Goal: Transaction & Acquisition: Purchase product/service

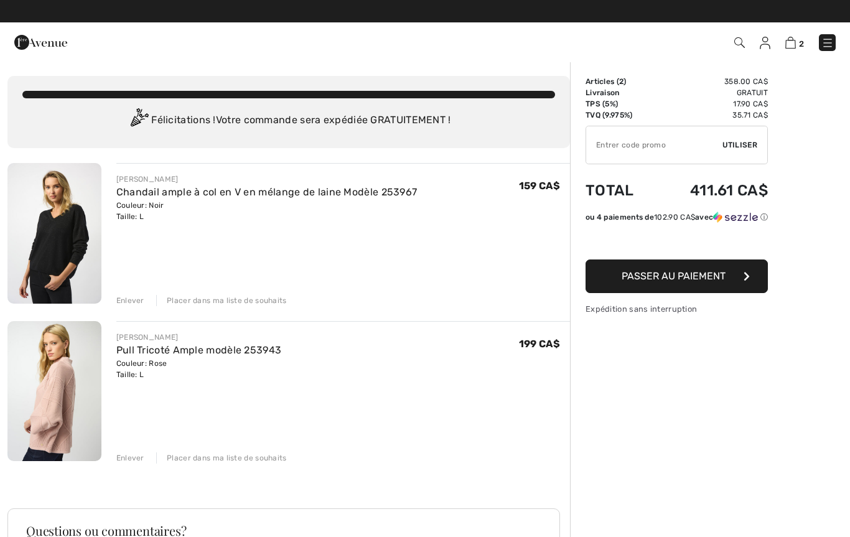
click at [125, 449] on div "JOSEPH RIBKOFF Pull Tricoté Ample modèle 253943 Couleur: Rose Taille: L Vente f…" at bounding box center [343, 392] width 454 height 143
click at [123, 457] on div "Enlever" at bounding box center [130, 457] width 28 height 11
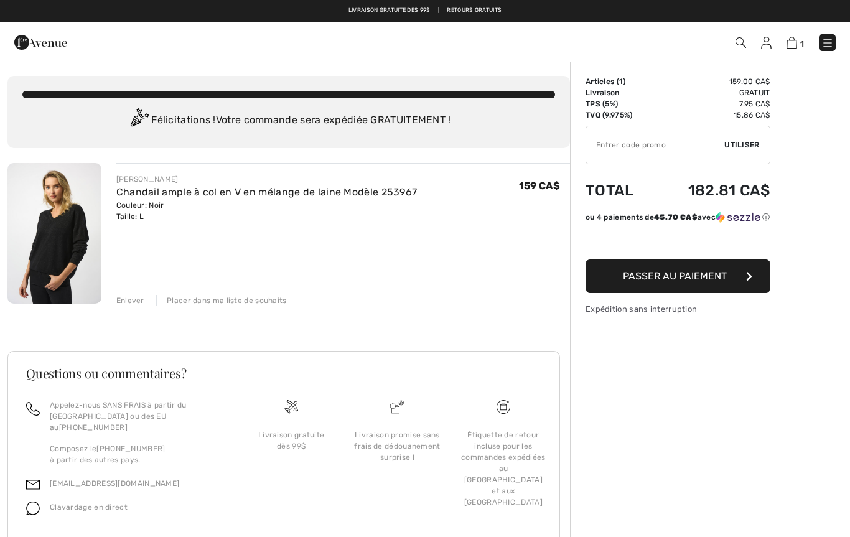
click at [60, 261] on img at bounding box center [54, 233] width 94 height 141
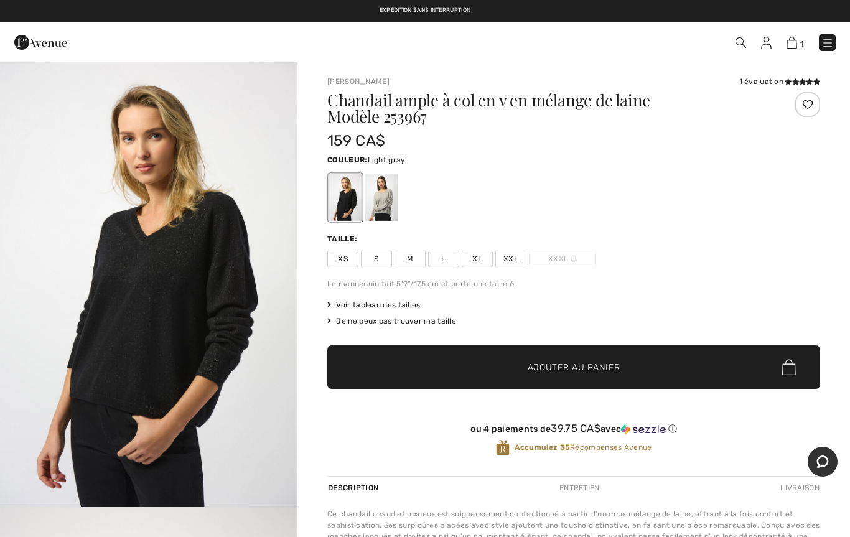
click at [388, 199] on div at bounding box center [381, 197] width 32 height 47
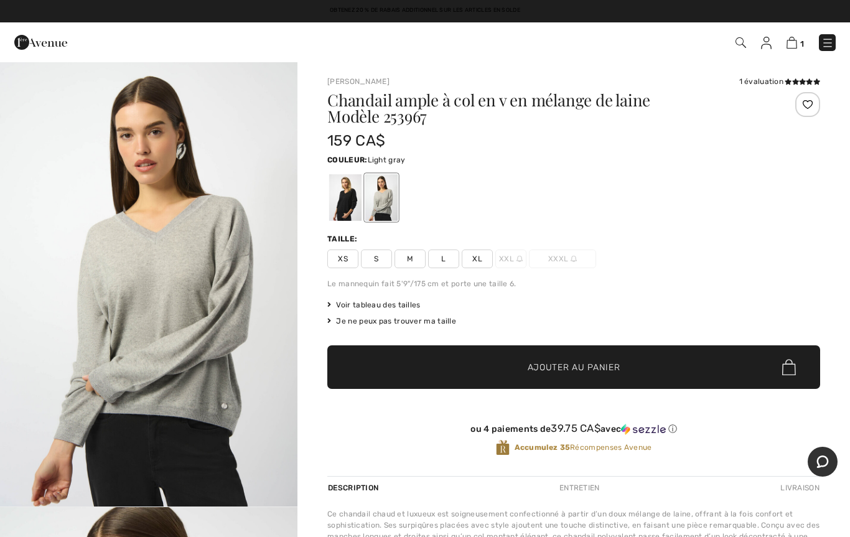
click at [348, 212] on div at bounding box center [345, 197] width 32 height 47
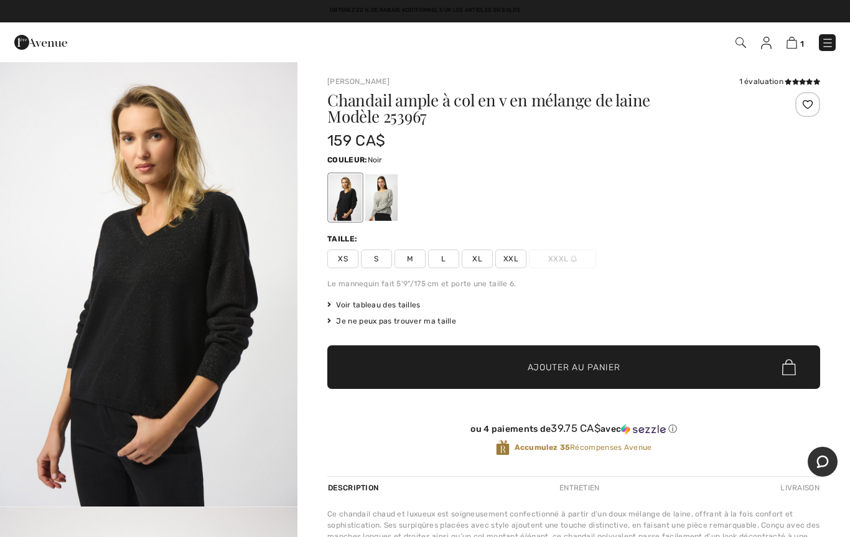
click at [354, 210] on div at bounding box center [345, 197] width 32 height 47
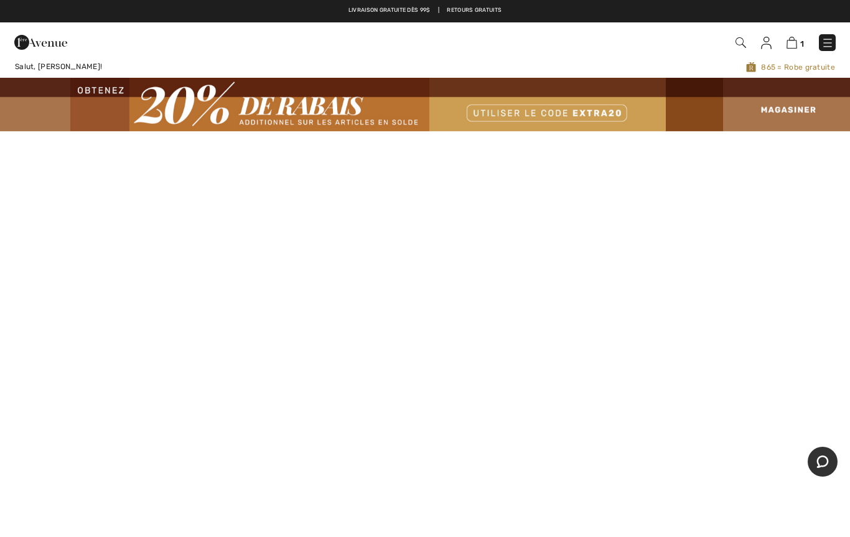
click at [828, 46] on img at bounding box center [828, 43] width 12 height 12
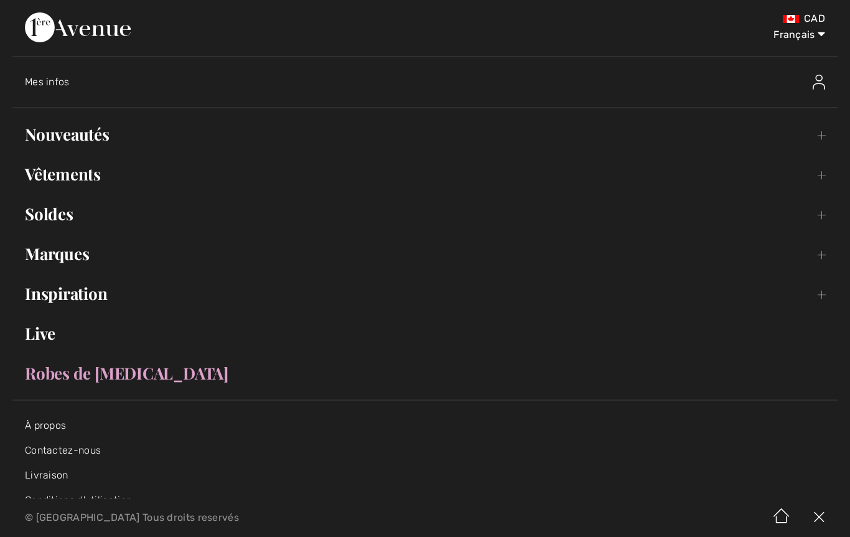
click at [55, 332] on link "Live" at bounding box center [424, 333] width 825 height 27
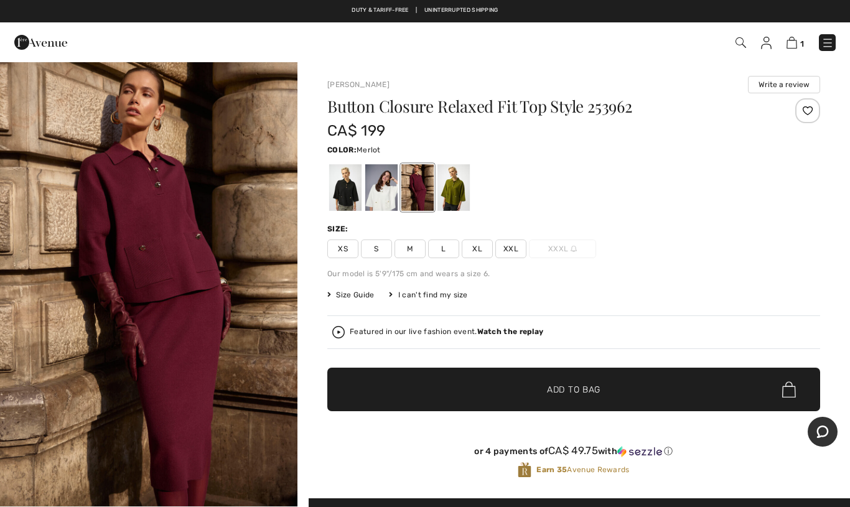
click at [443, 247] on span "L" at bounding box center [443, 249] width 31 height 19
click at [334, 188] on div at bounding box center [345, 187] width 32 height 47
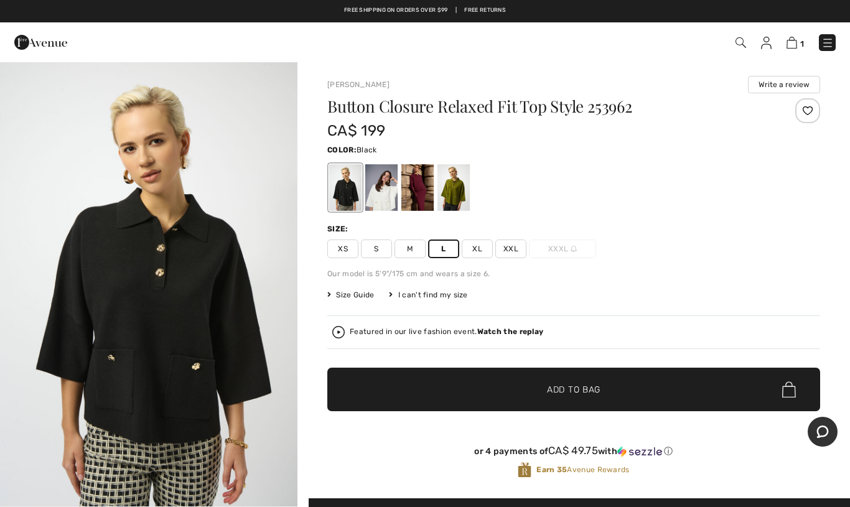
click at [379, 197] on div at bounding box center [381, 187] width 32 height 47
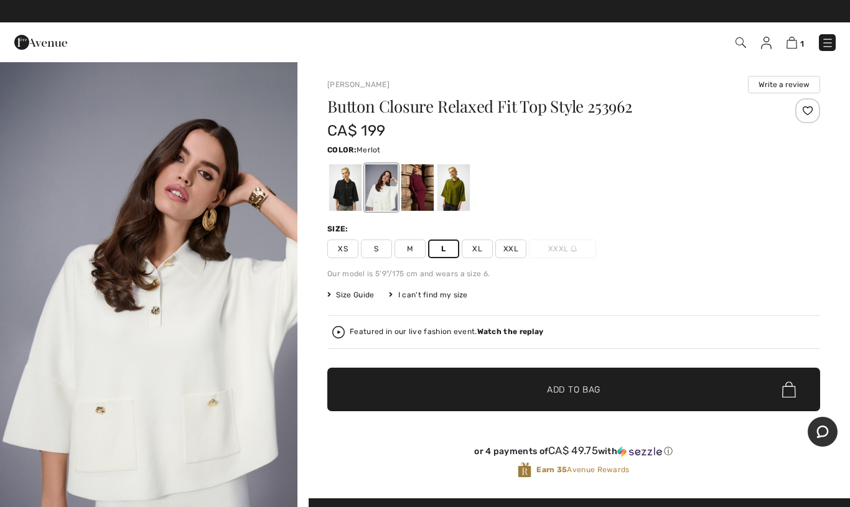
click at [427, 190] on div at bounding box center [417, 187] width 32 height 47
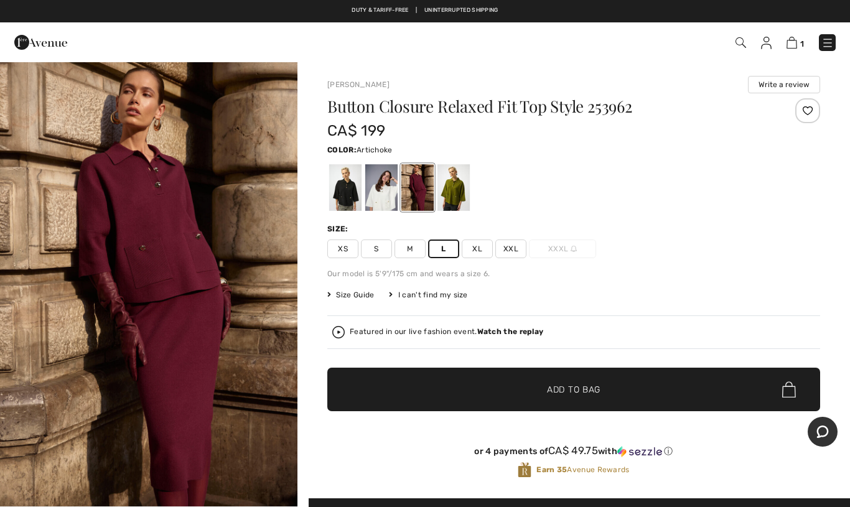
click at [460, 194] on div at bounding box center [454, 187] width 32 height 47
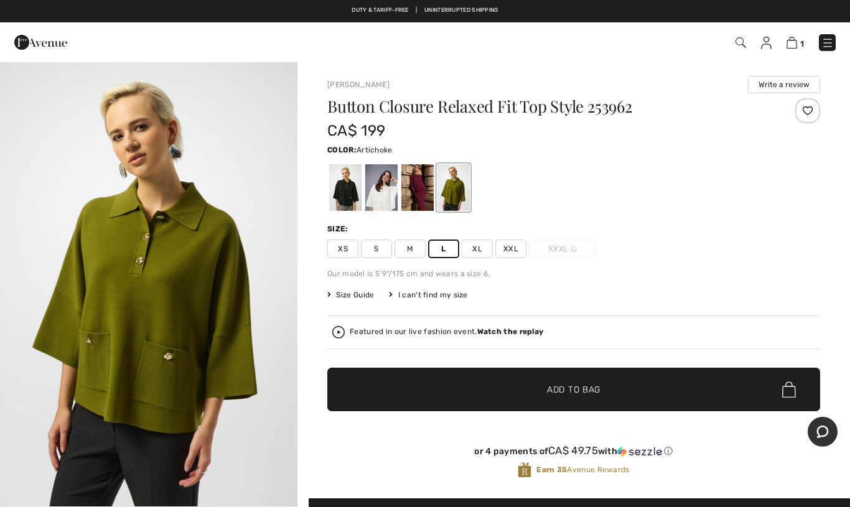
click at [423, 192] on div at bounding box center [417, 187] width 32 height 47
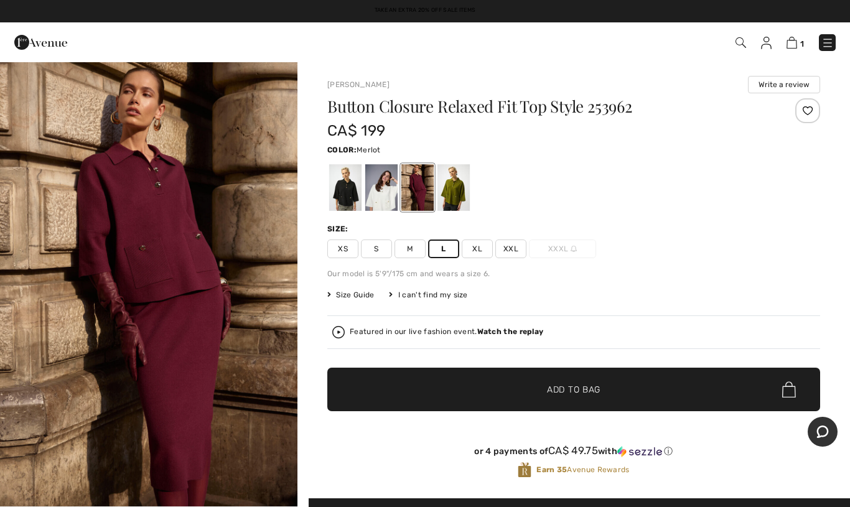
click at [582, 377] on span "✔ Added to Bag Add to Bag" at bounding box center [573, 390] width 493 height 44
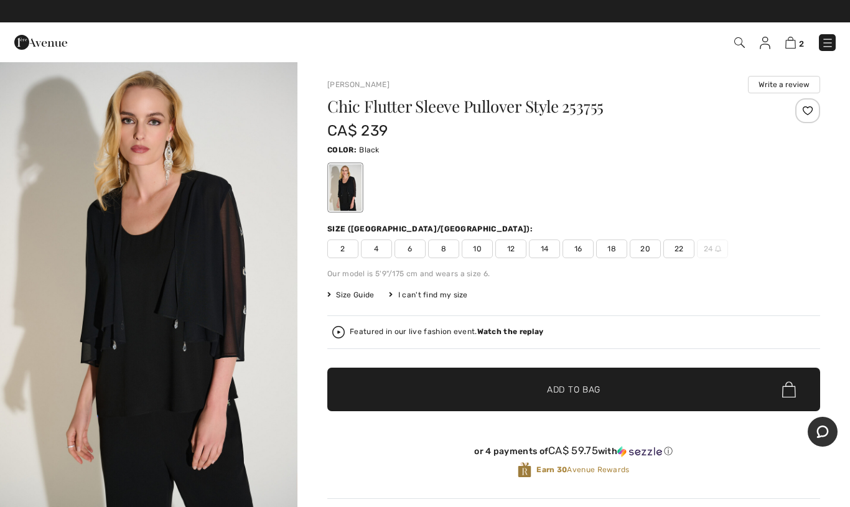
click at [791, 48] on img at bounding box center [790, 43] width 11 height 12
click at [795, 40] on img at bounding box center [790, 43] width 11 height 12
click at [796, 48] on img at bounding box center [790, 43] width 11 height 12
click at [796, 44] on img at bounding box center [790, 43] width 11 height 12
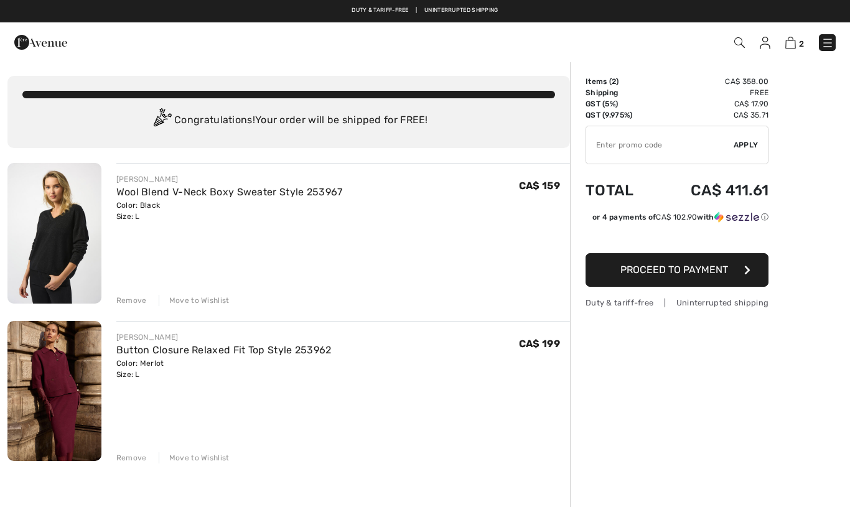
click at [67, 240] on img at bounding box center [54, 233] width 94 height 141
click at [58, 256] on img at bounding box center [54, 233] width 94 height 141
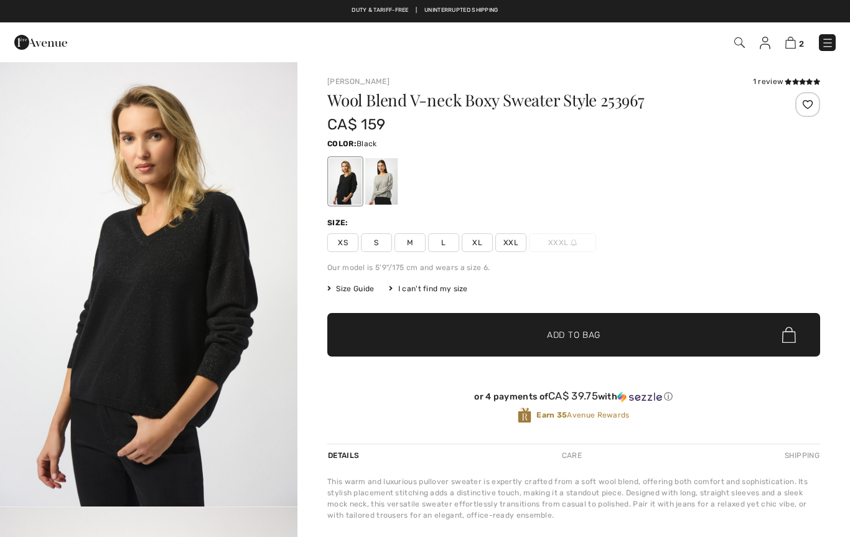
checkbox input "true"
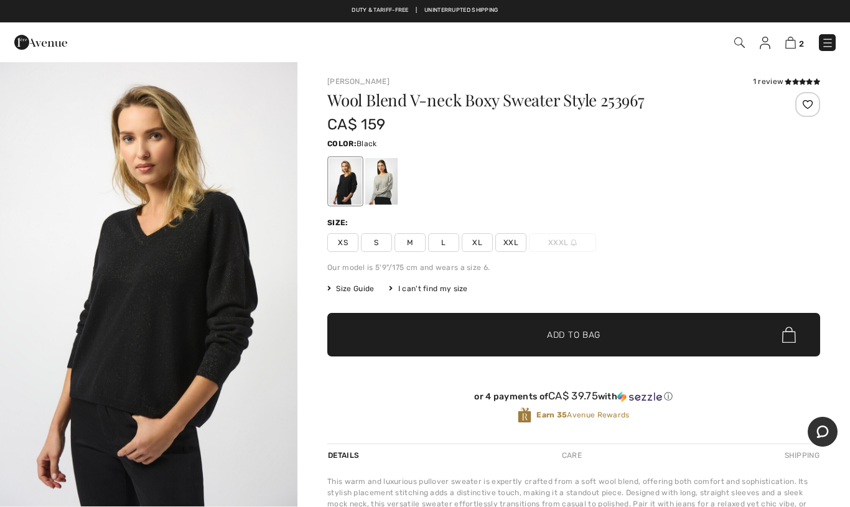
click at [194, 340] on img "1 / 4" at bounding box center [148, 284] width 297 height 446
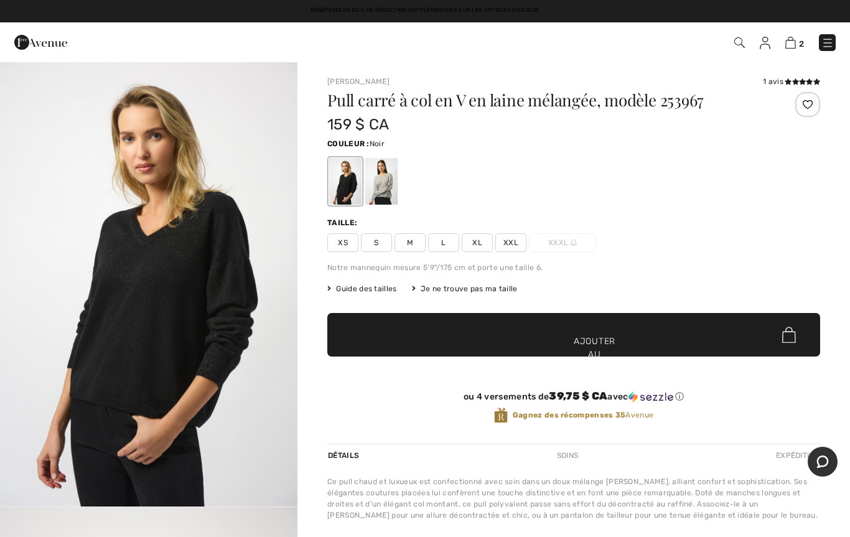
click at [822, 40] on img at bounding box center [828, 43] width 12 height 12
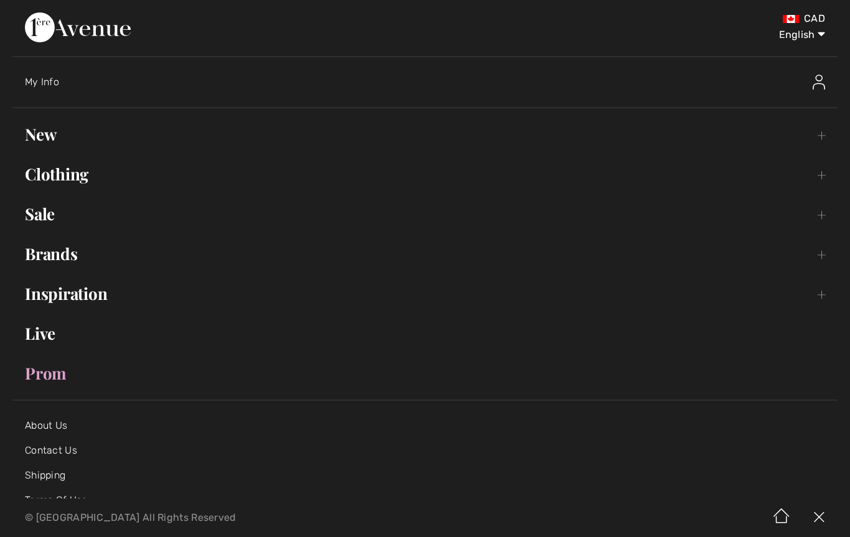
click at [821, 39] on select "English Français" at bounding box center [793, 32] width 65 height 37
select select "https://www.1ereavenue.com/fr/chandail-ample-a-col-en-v-en-melange-de-laine-mod…"
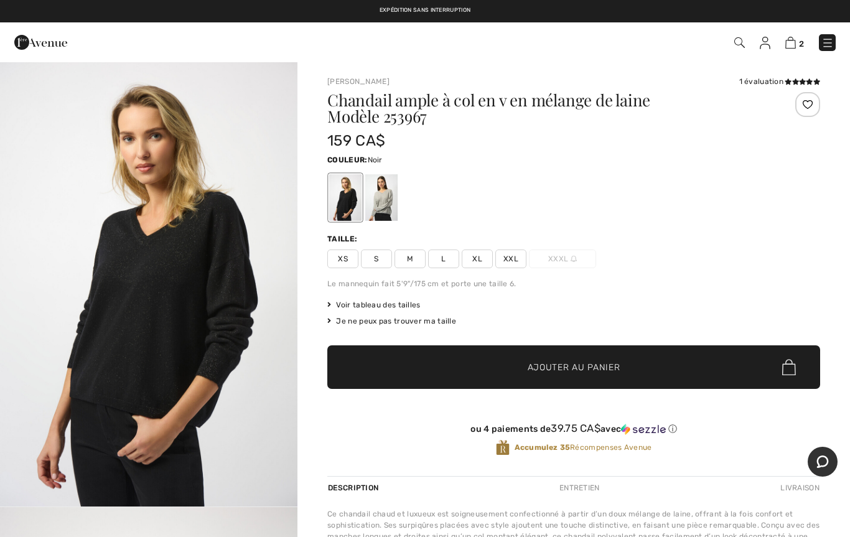
click at [822, 44] on img at bounding box center [828, 43] width 12 height 12
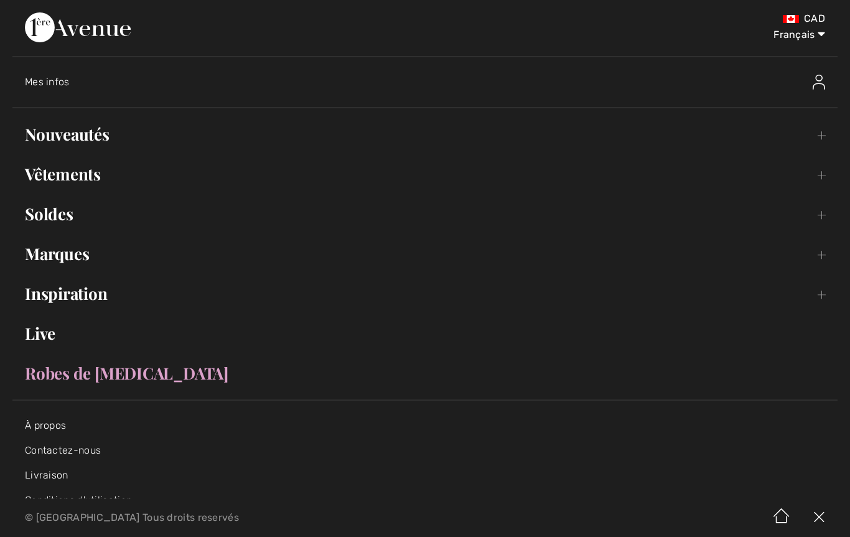
click at [95, 177] on link "Vêtements Toggle submenu" at bounding box center [424, 174] width 825 height 27
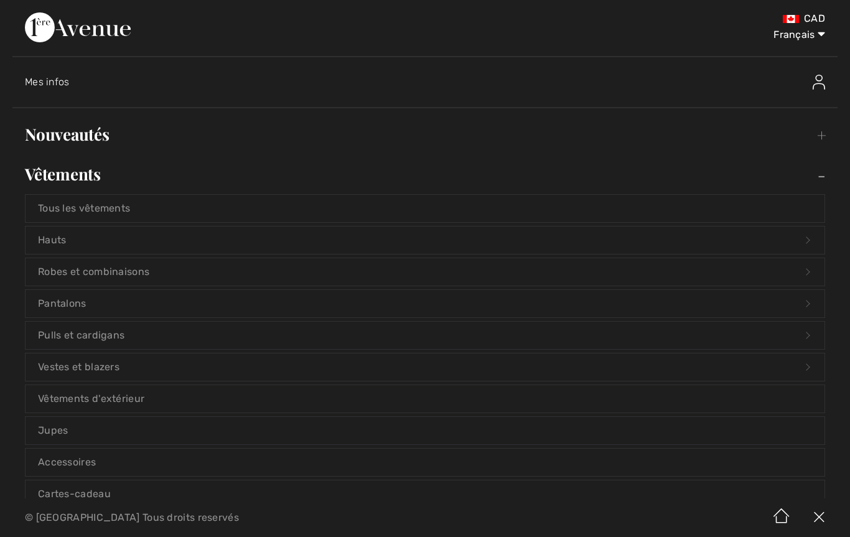
click at [69, 238] on link "Hauts Open submenu" at bounding box center [425, 240] width 799 height 27
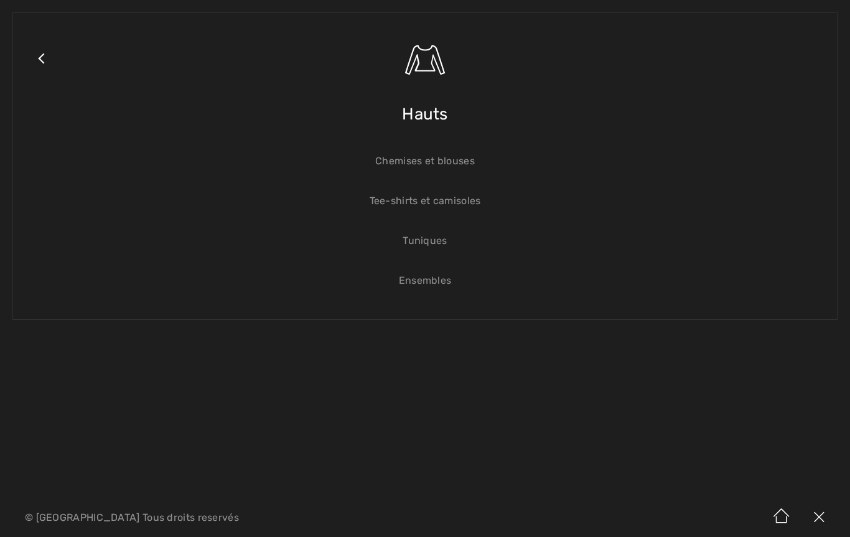
click at [26, 49] on link "Close submenu" at bounding box center [41, 74] width 31 height 97
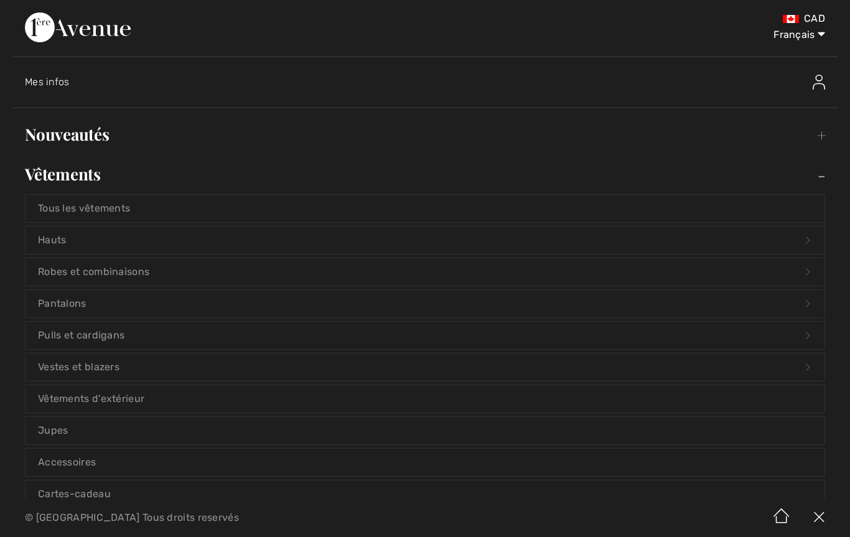
click at [103, 338] on link "Pulls et cardigans Open submenu" at bounding box center [425, 335] width 799 height 27
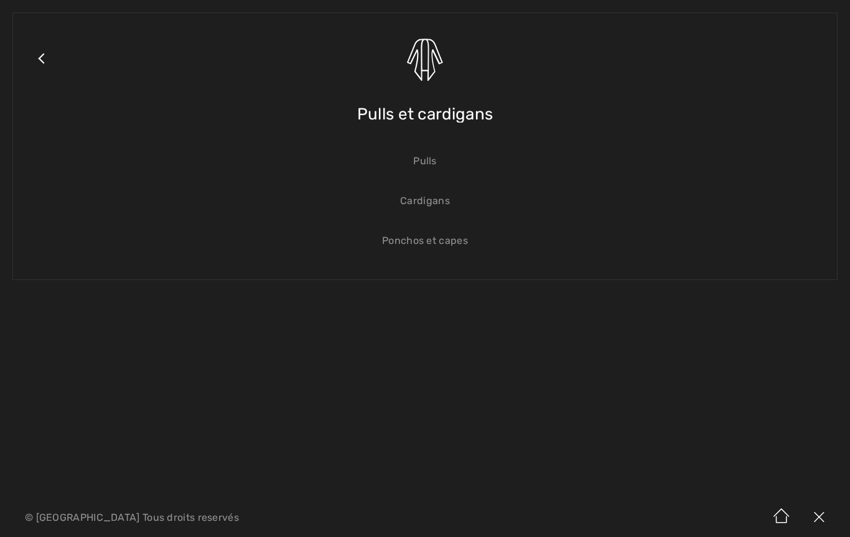
click at [431, 167] on link "Pulls" at bounding box center [425, 161] width 799 height 27
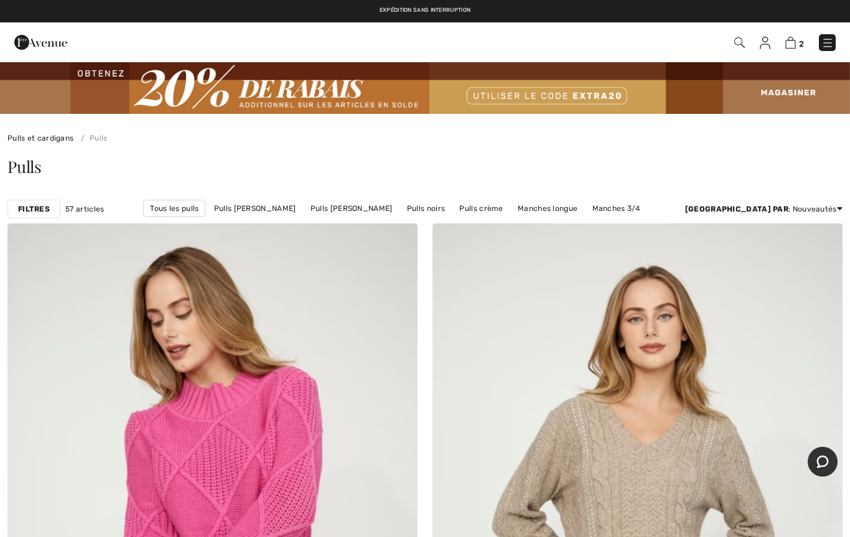
click at [37, 212] on strong "Filtres" at bounding box center [34, 209] width 32 height 11
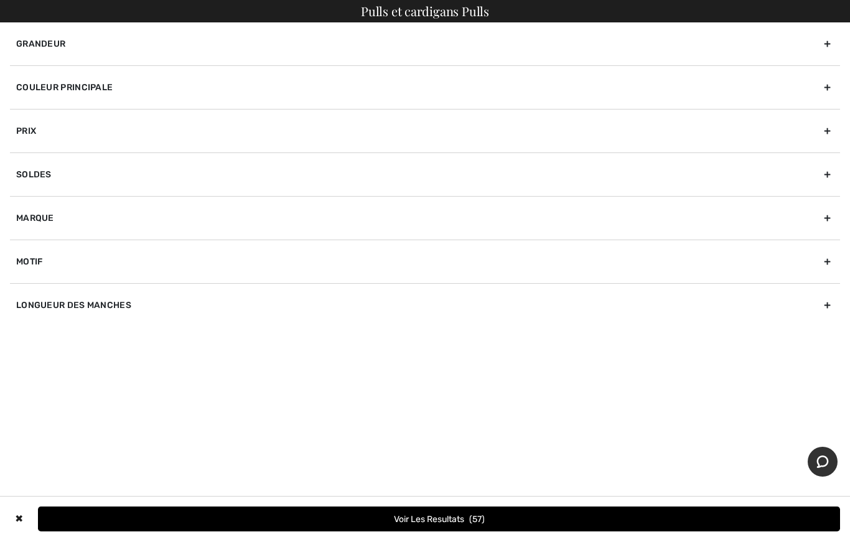
click at [47, 214] on div "Marque" at bounding box center [425, 218] width 830 height 44
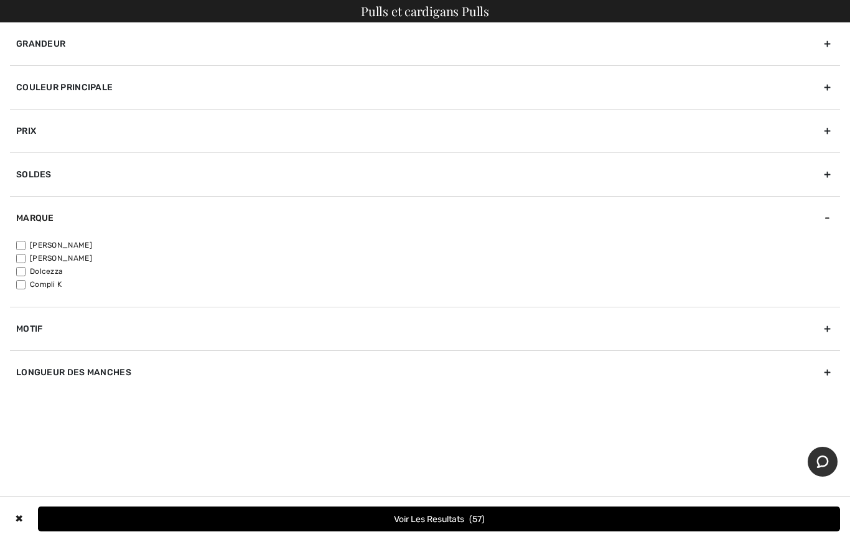
click at [25, 241] on input"] "[PERSON_NAME]" at bounding box center [20, 245] width 9 height 9
checkbox input"] "true"
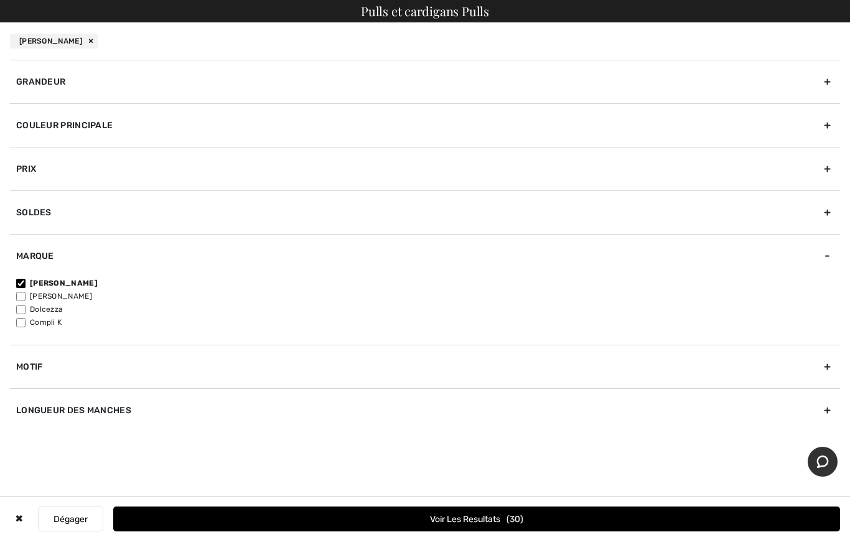
click at [443, 521] on button "Voir les resultats 30" at bounding box center [476, 519] width 727 height 25
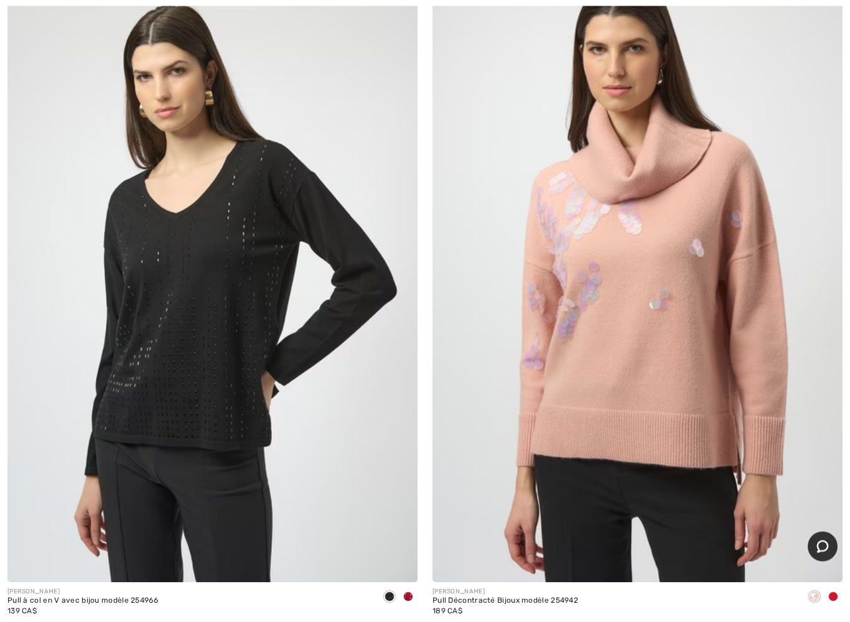
scroll to position [2251, 0]
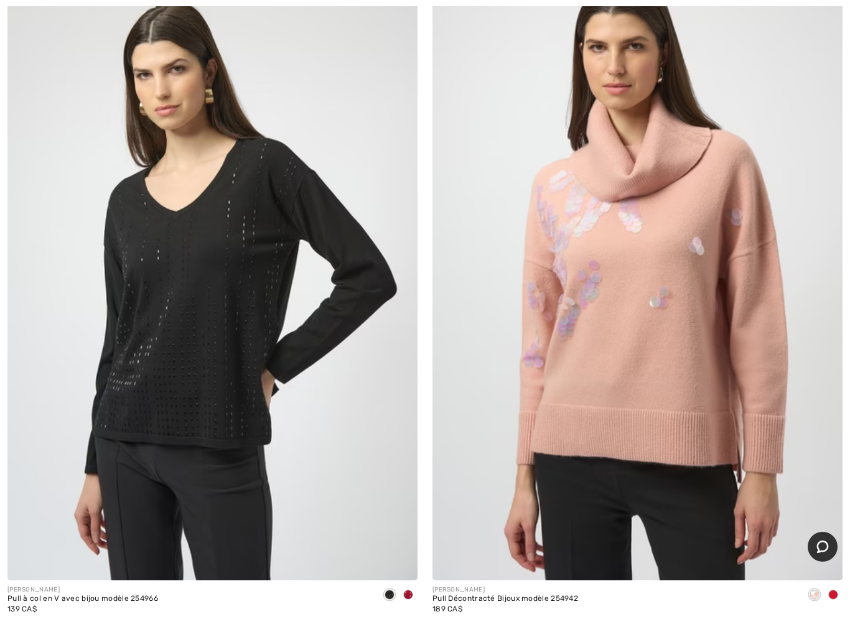
click at [222, 426] on img at bounding box center [212, 273] width 410 height 616
click at [223, 391] on img at bounding box center [212, 273] width 410 height 616
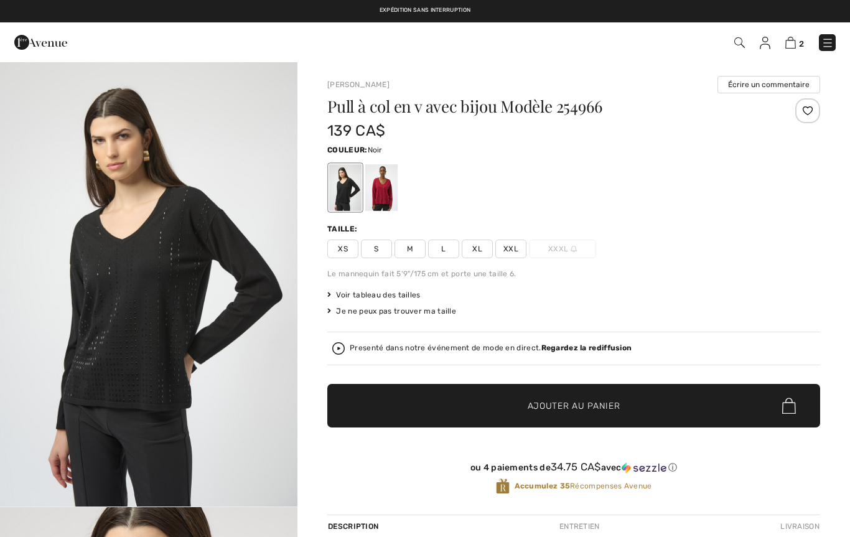
checkbox input "true"
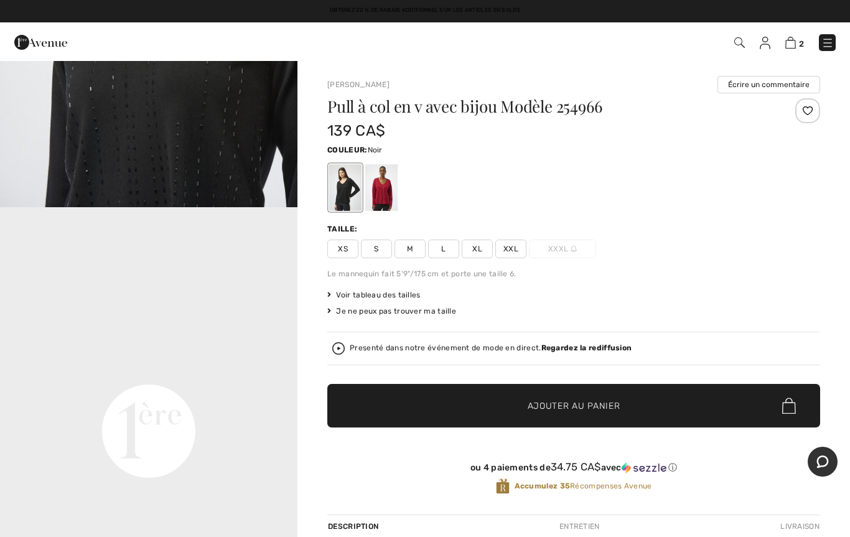
scroll to position [745, 0]
click at [443, 252] on span "L" at bounding box center [443, 249] width 31 height 19
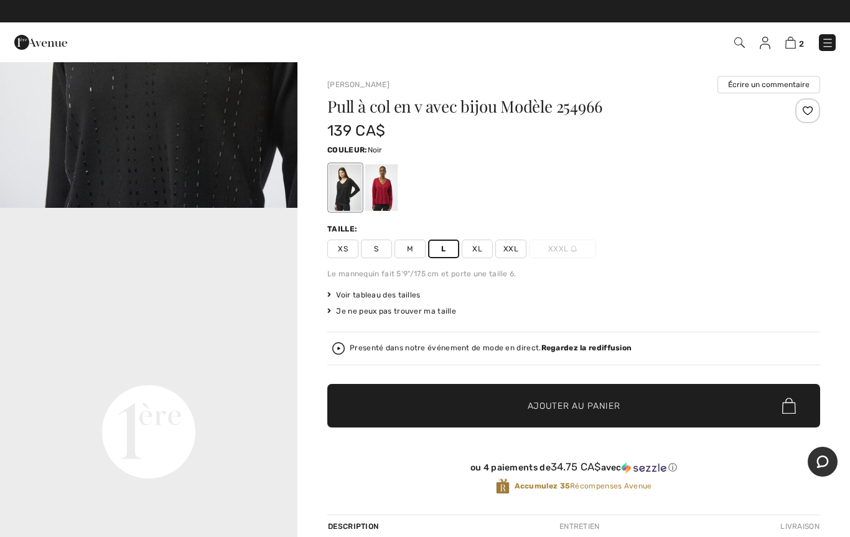
click at [391, 201] on div at bounding box center [381, 187] width 32 height 47
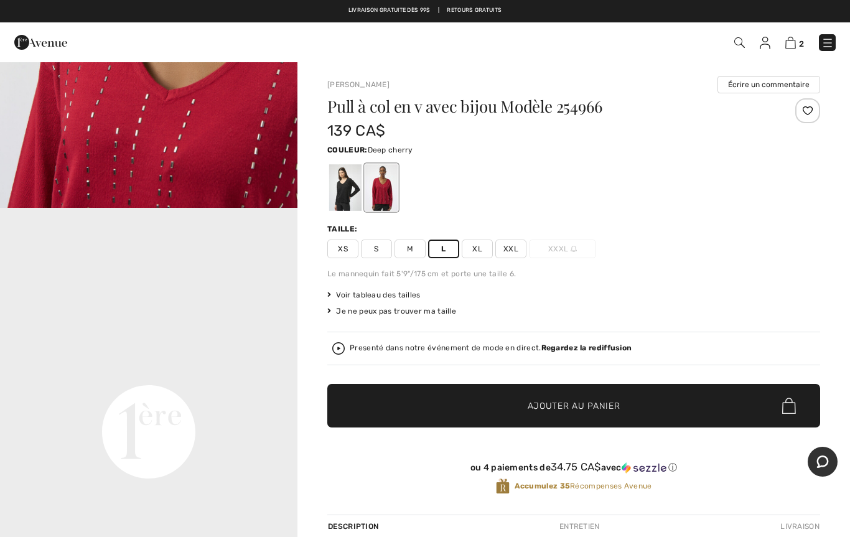
scroll to position [0, 0]
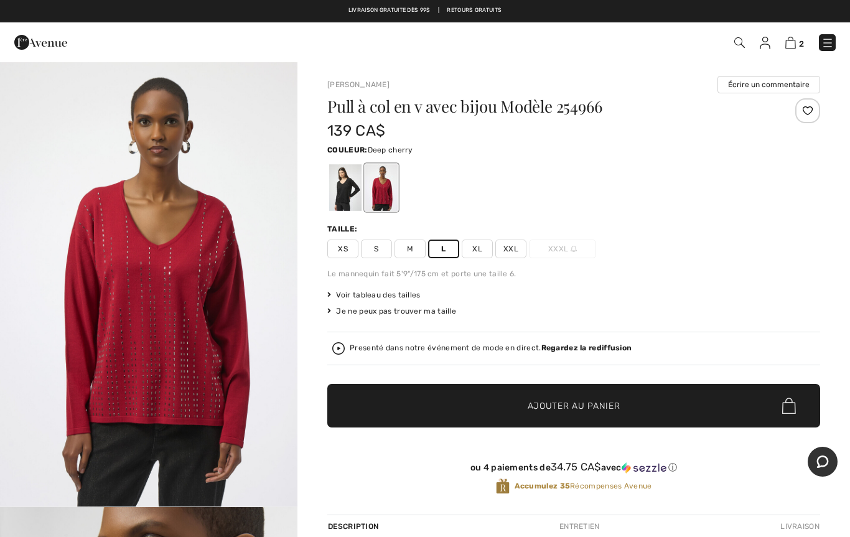
click at [542, 400] on span "Ajouter au panier" at bounding box center [574, 406] width 93 height 13
click at [794, 39] on img at bounding box center [790, 43] width 11 height 12
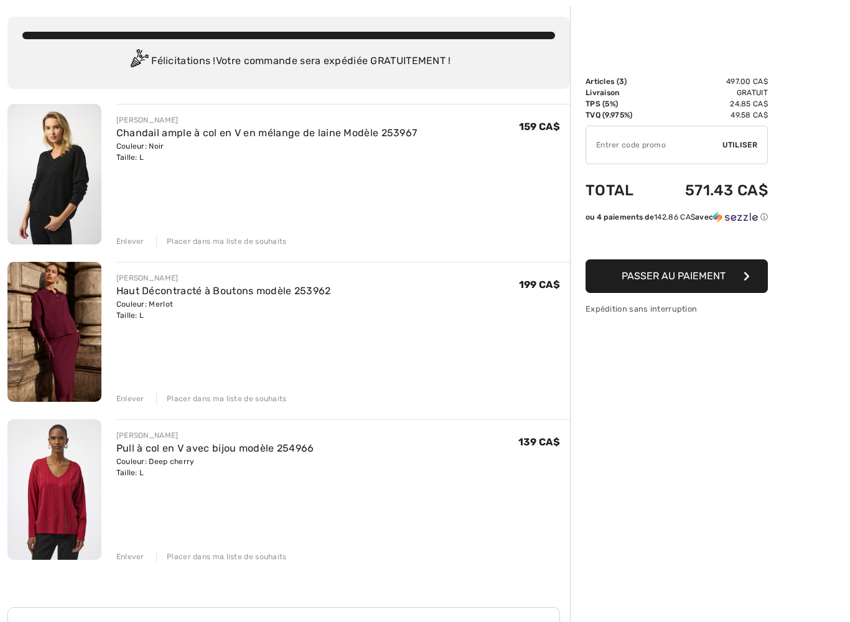
scroll to position [59, 0]
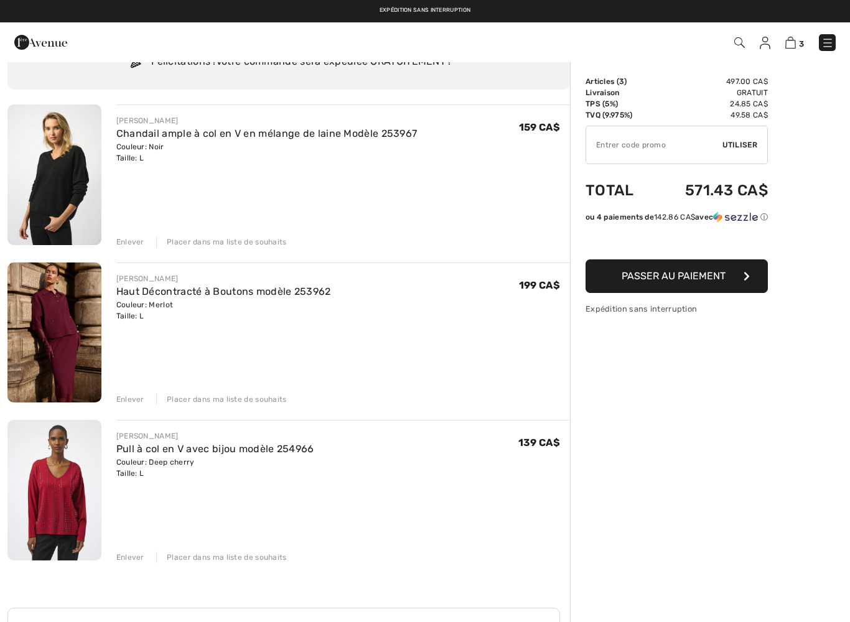
click at [57, 201] on img at bounding box center [54, 175] width 94 height 141
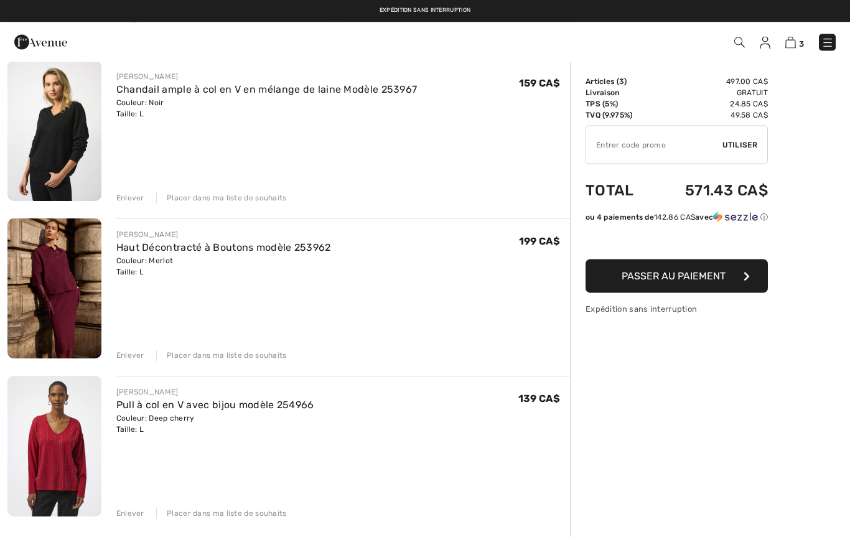
scroll to position [96, 0]
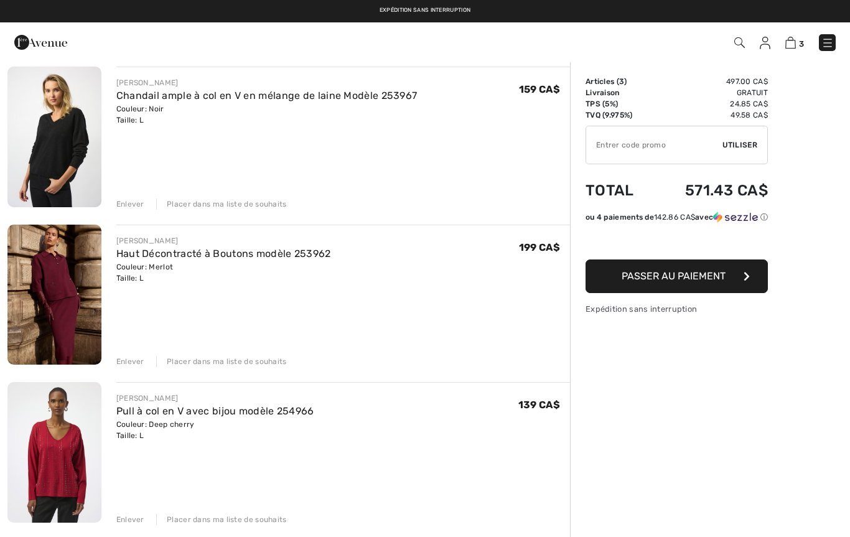
click at [63, 294] on img at bounding box center [54, 295] width 94 height 141
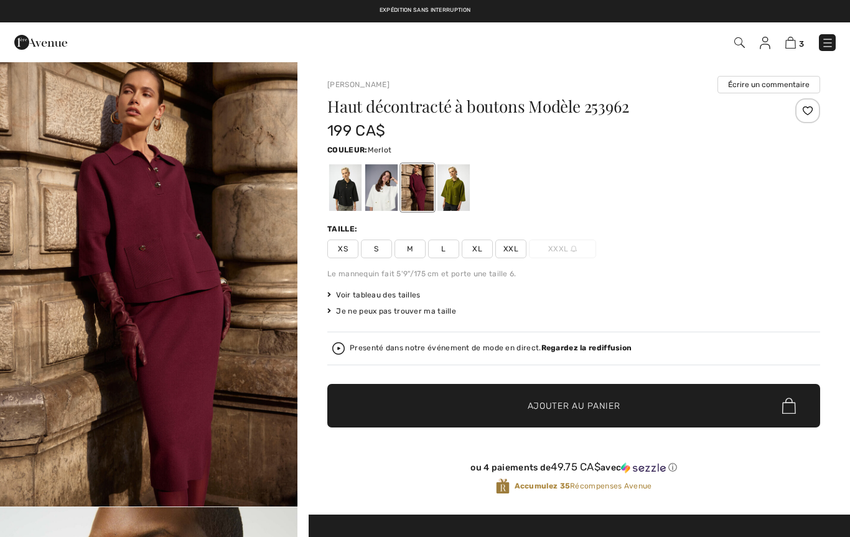
checkbox input "true"
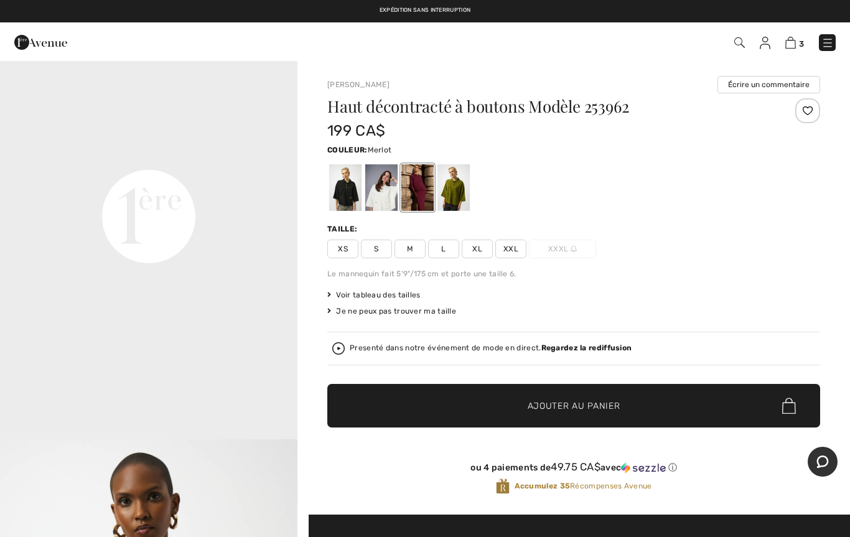
scroll to position [987, 0]
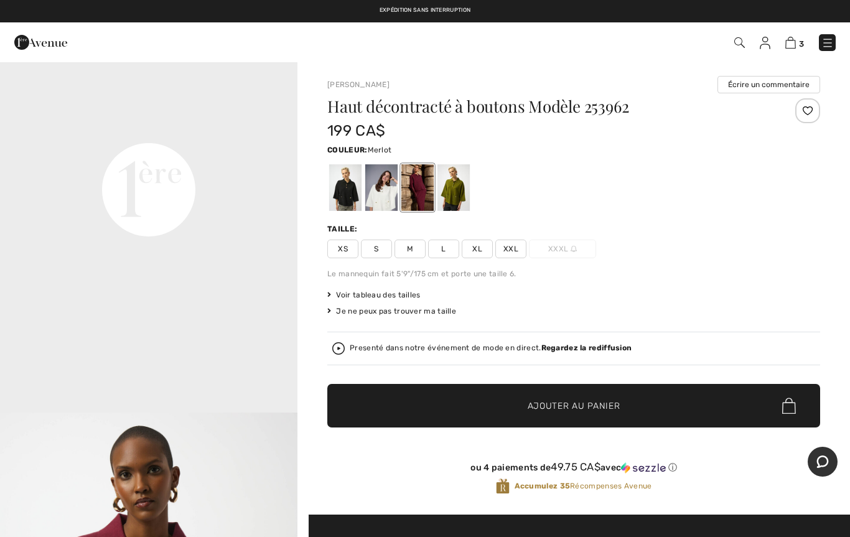
click at [425, 181] on div at bounding box center [417, 187] width 32 height 47
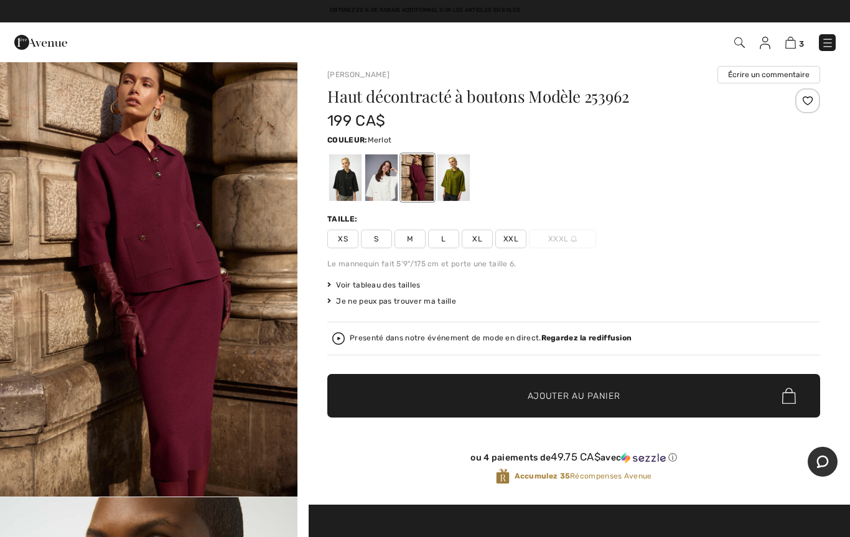
scroll to position [0, 0]
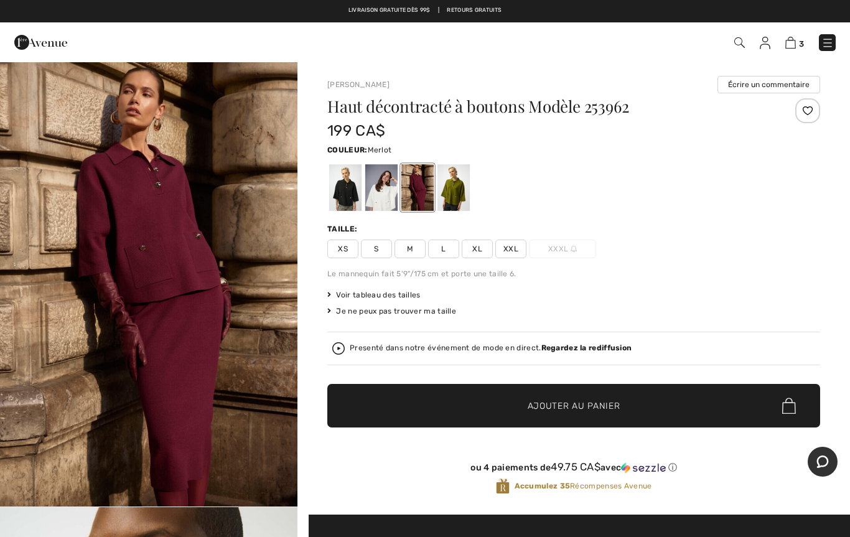
click at [792, 46] on img at bounding box center [790, 43] width 11 height 12
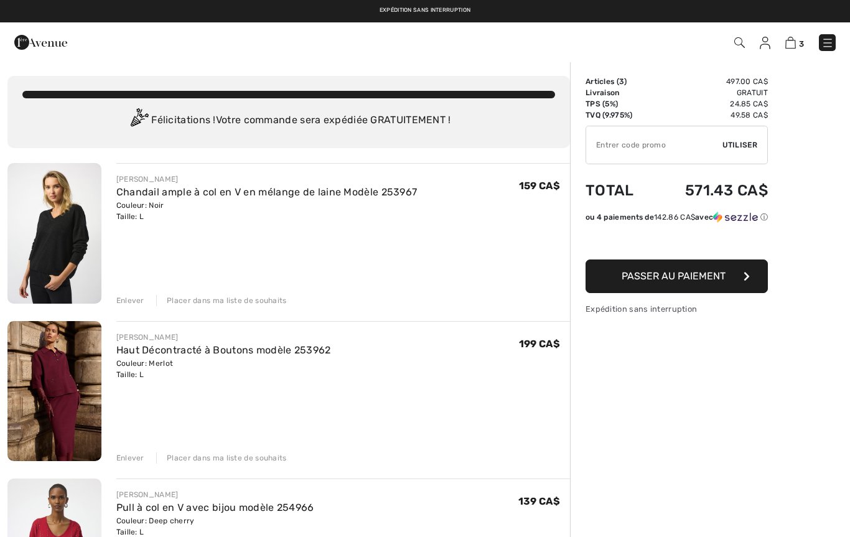
click at [252, 459] on div "Placer dans ma liste de souhaits" at bounding box center [221, 457] width 131 height 11
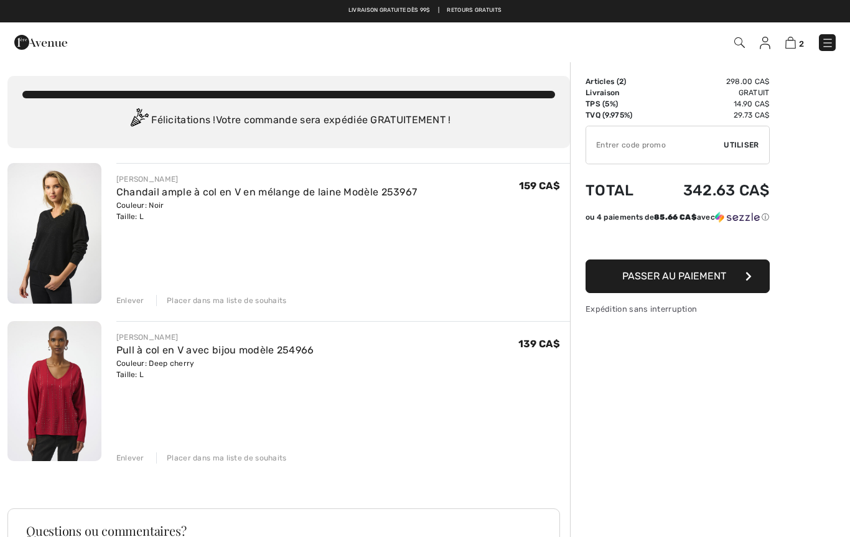
click at [651, 281] on button "Passer au paiement" at bounding box center [678, 277] width 184 height 34
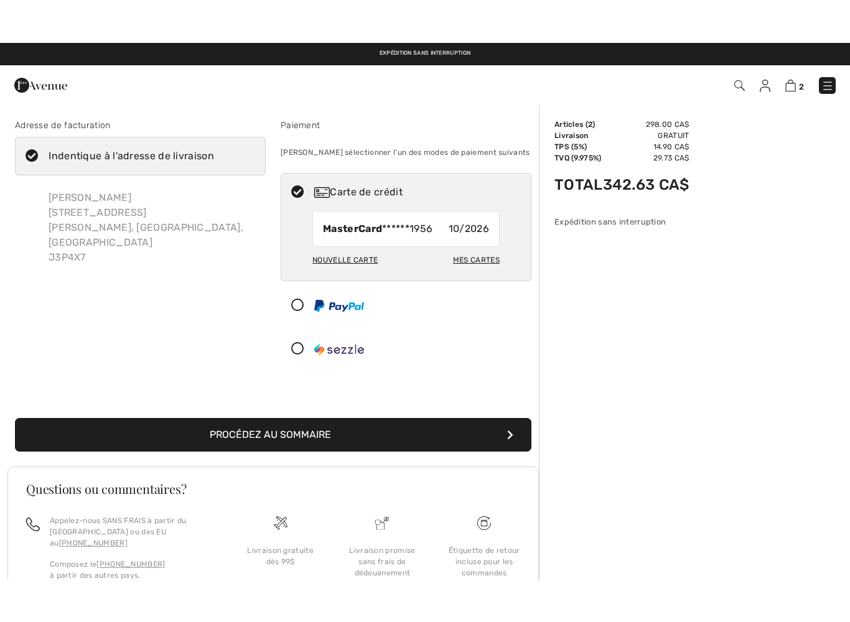
scroll to position [19, 0]
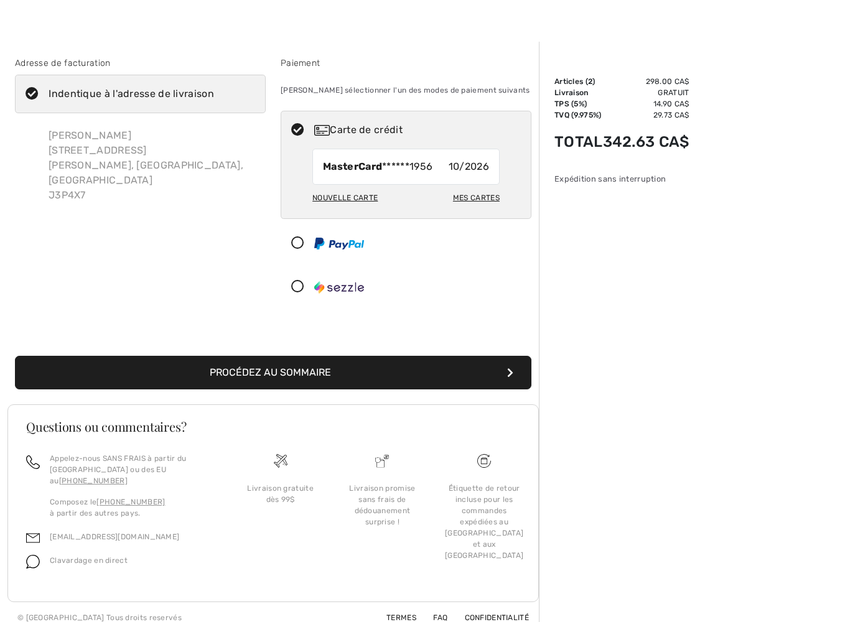
click at [304, 373] on button "Procédez au sommaire" at bounding box center [273, 373] width 517 height 34
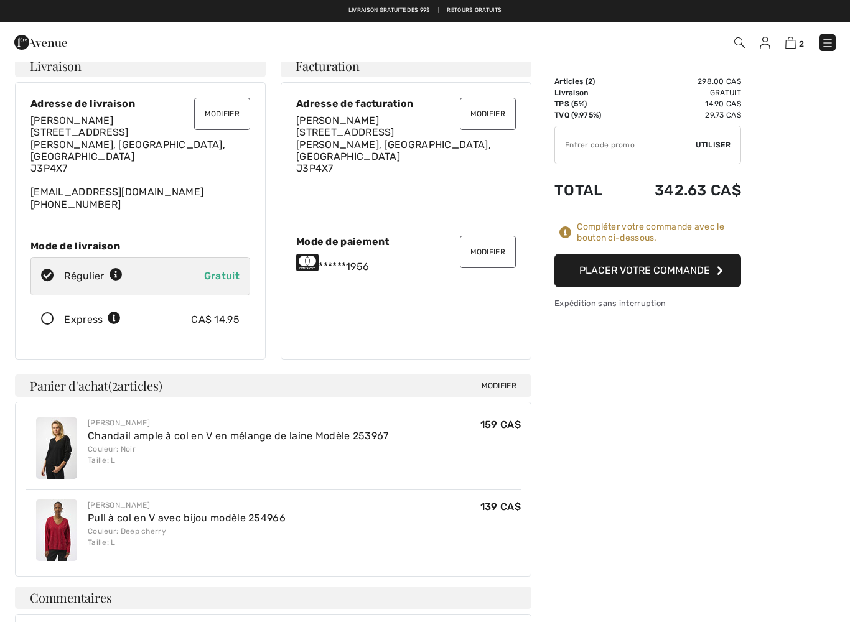
scroll to position [16, 0]
click at [665, 268] on button "Placer votre commande" at bounding box center [648, 271] width 187 height 34
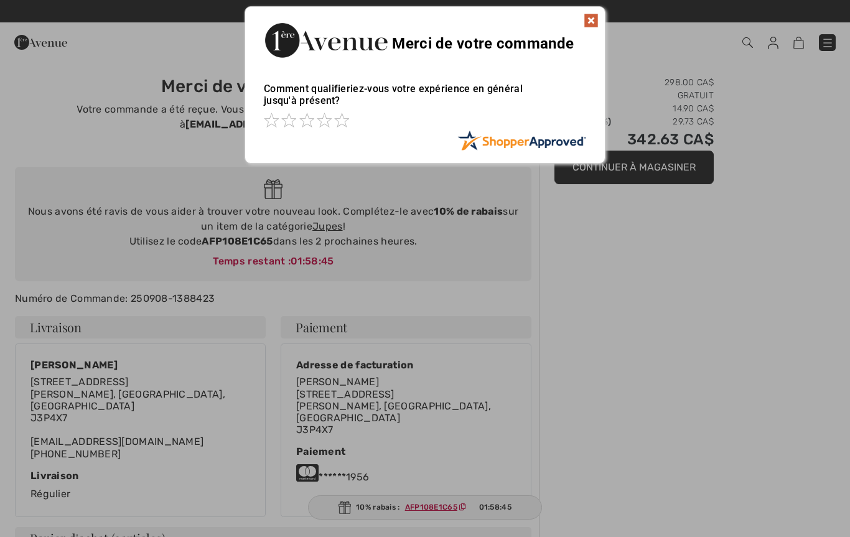
click at [588, 19] on img at bounding box center [591, 20] width 15 height 15
